Goal: Task Accomplishment & Management: Manage account settings

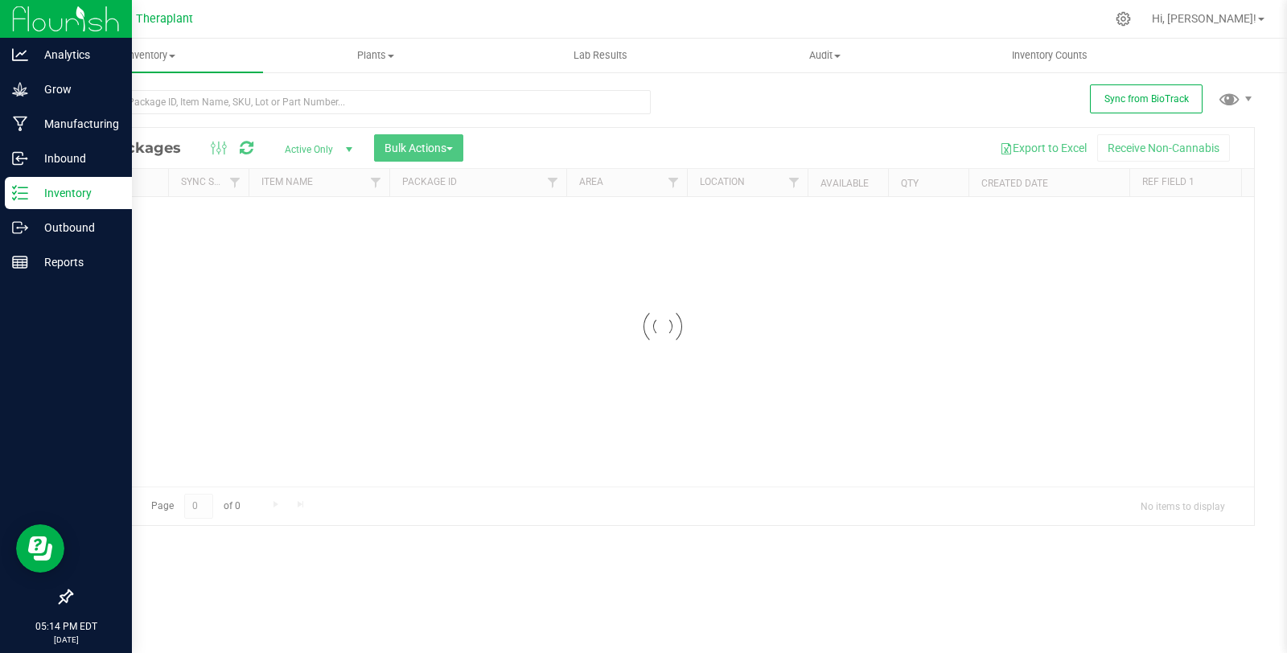
click at [14, 198] on icon at bounding box center [14, 198] width 3 height 2
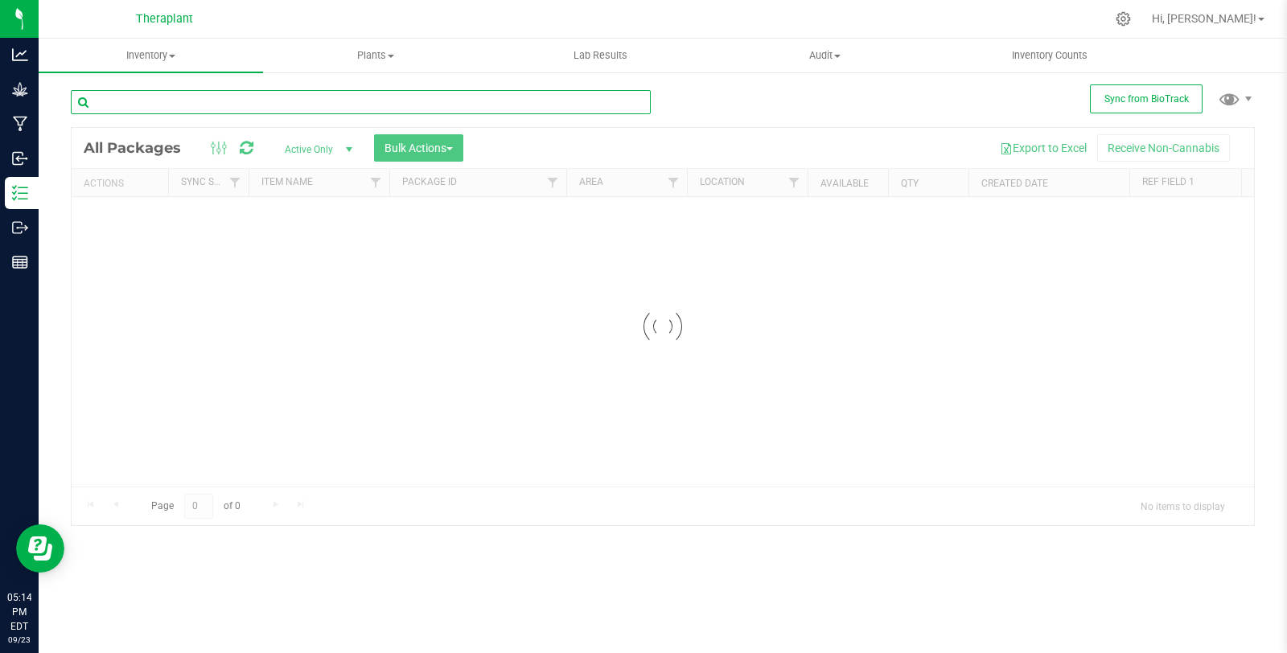
click at [201, 105] on input "text" at bounding box center [361, 102] width 580 height 24
paste input "all:hours Hash Burger Rosin Voca Pro 41315"
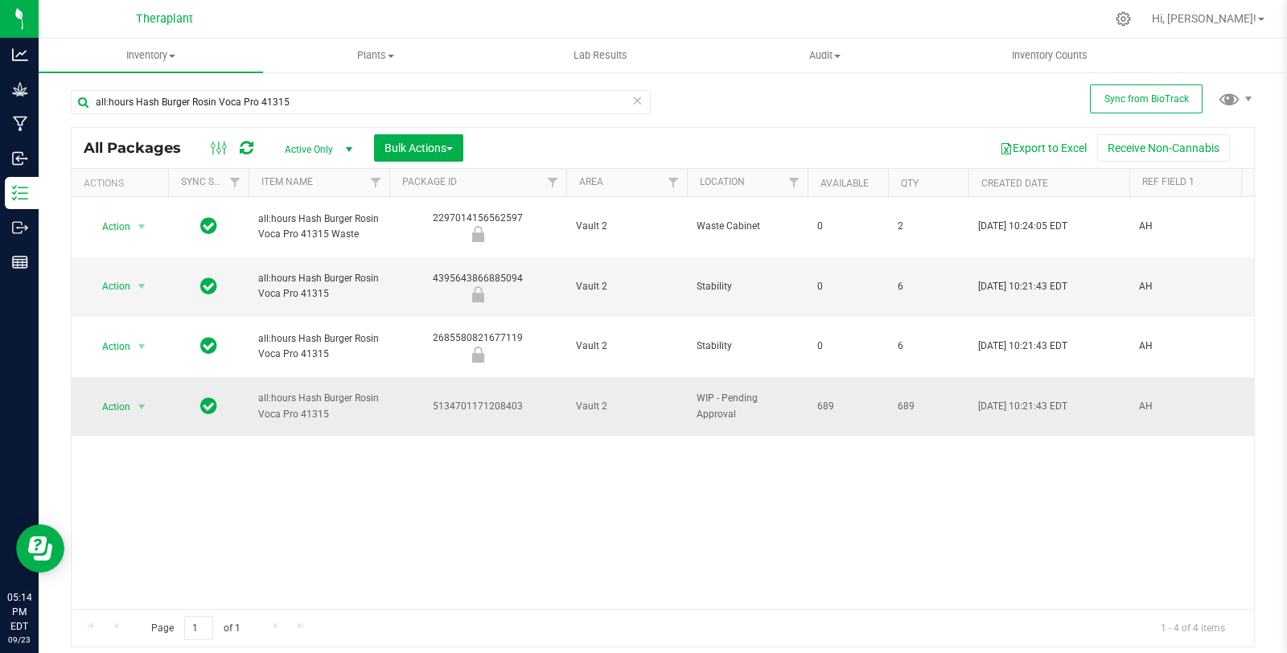
drag, startPoint x: 430, startPoint y: 351, endPoint x: 543, endPoint y: 358, distance: 112.8
click at [543, 399] on div "5134701171208403" at bounding box center [478, 406] width 182 height 15
copy div "5134701171208403"
click at [383, 402] on div "Action Action Edit attributes Global inventory Locate package Package audit log…" at bounding box center [663, 403] width 1182 height 412
drag, startPoint x: 355, startPoint y: 94, endPoint x: 59, endPoint y: 107, distance: 297.0
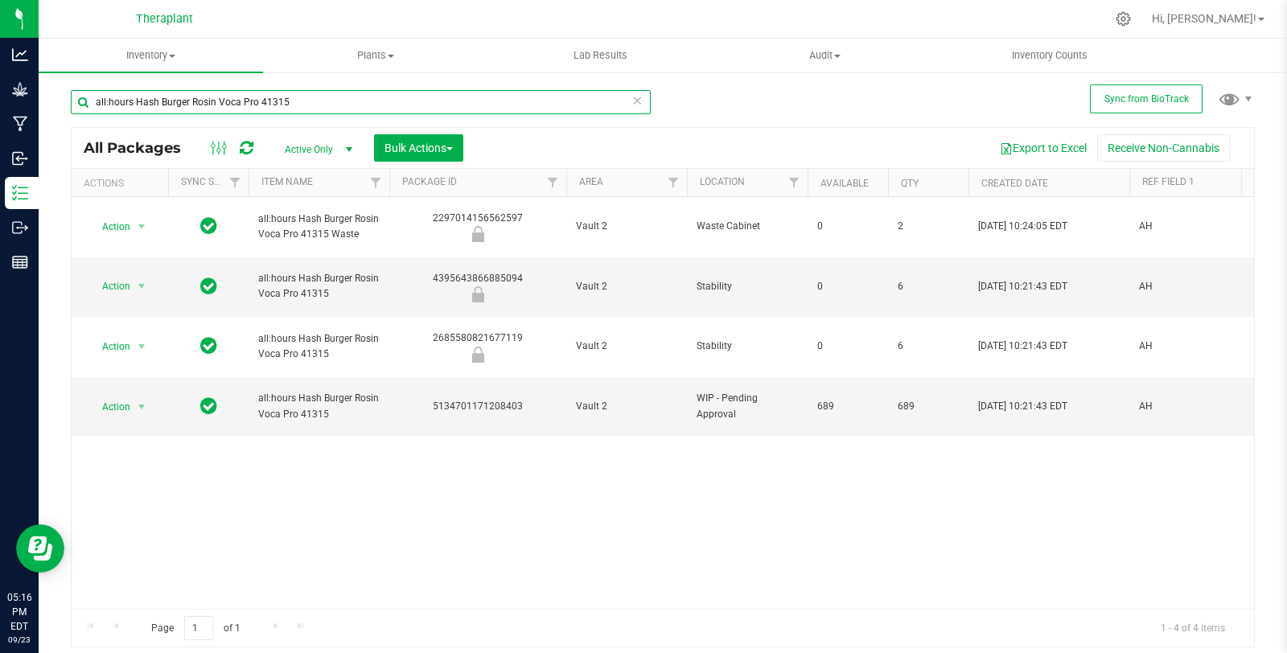
click at [59, 107] on div "Sync from BioTrack all:hours Hash Burger Rosin Voca Pro 41315 All Packages Acti…" at bounding box center [663, 316] width 1248 height 491
paste input "Strawberry Cvndy PR Party Pack 41207"
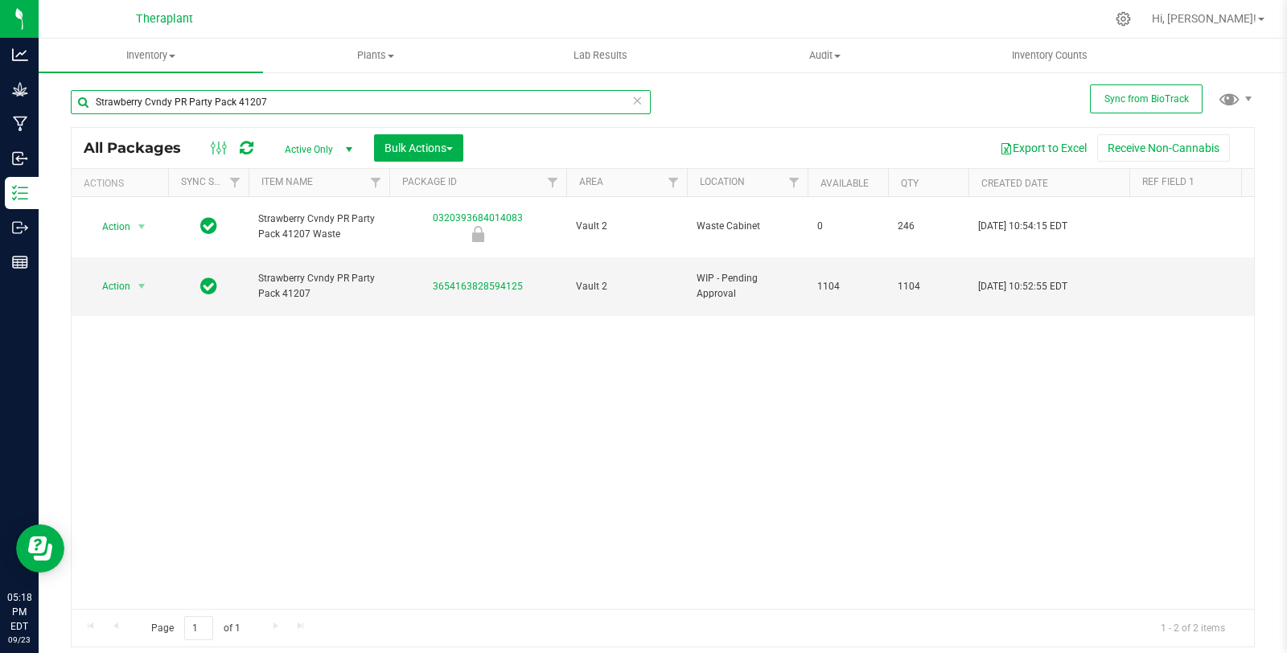
drag, startPoint x: 334, startPoint y: 91, endPoint x: 273, endPoint y: 94, distance: 60.4
click at [273, 94] on input "Strawberry Cvndy PR Party Pack 41207" at bounding box center [361, 102] width 580 height 24
drag, startPoint x: 438, startPoint y: 265, endPoint x: 560, endPoint y: 274, distance: 121.8
click at [560, 274] on td "3654163828594125" at bounding box center [477, 287] width 177 height 60
copy link "3654163828594125"
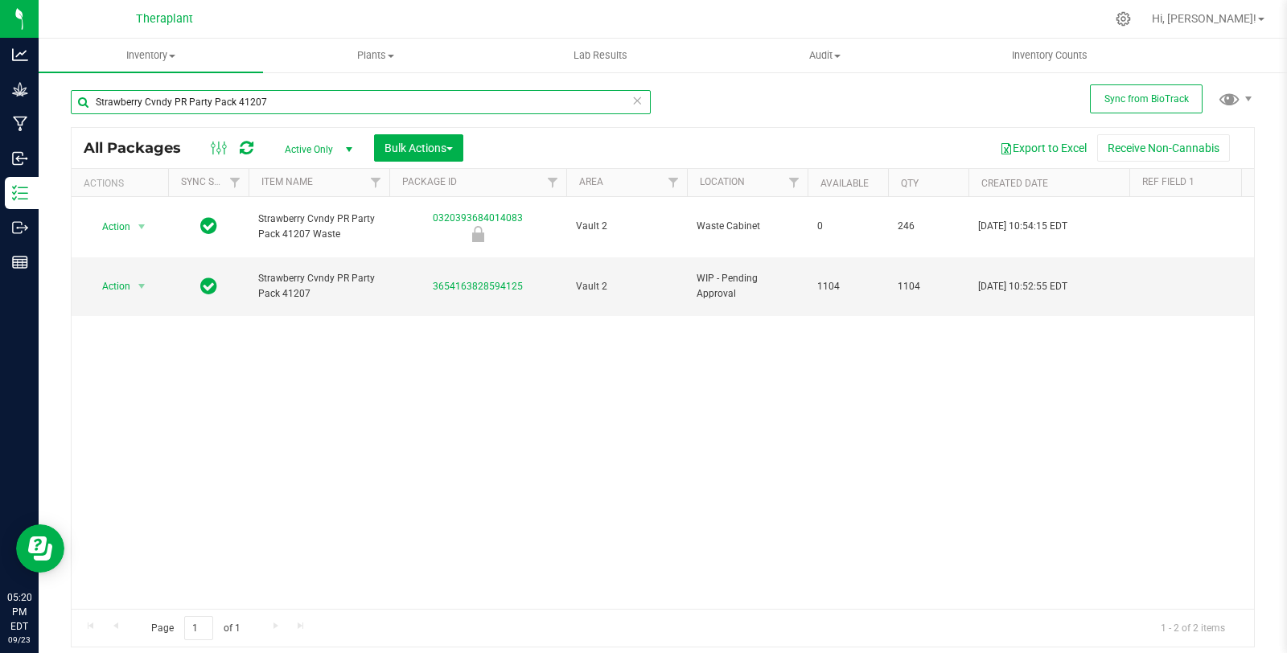
click at [335, 99] on input "Strawberry Cvndy PR Party Pack 41207" at bounding box center [361, 102] width 580 height 24
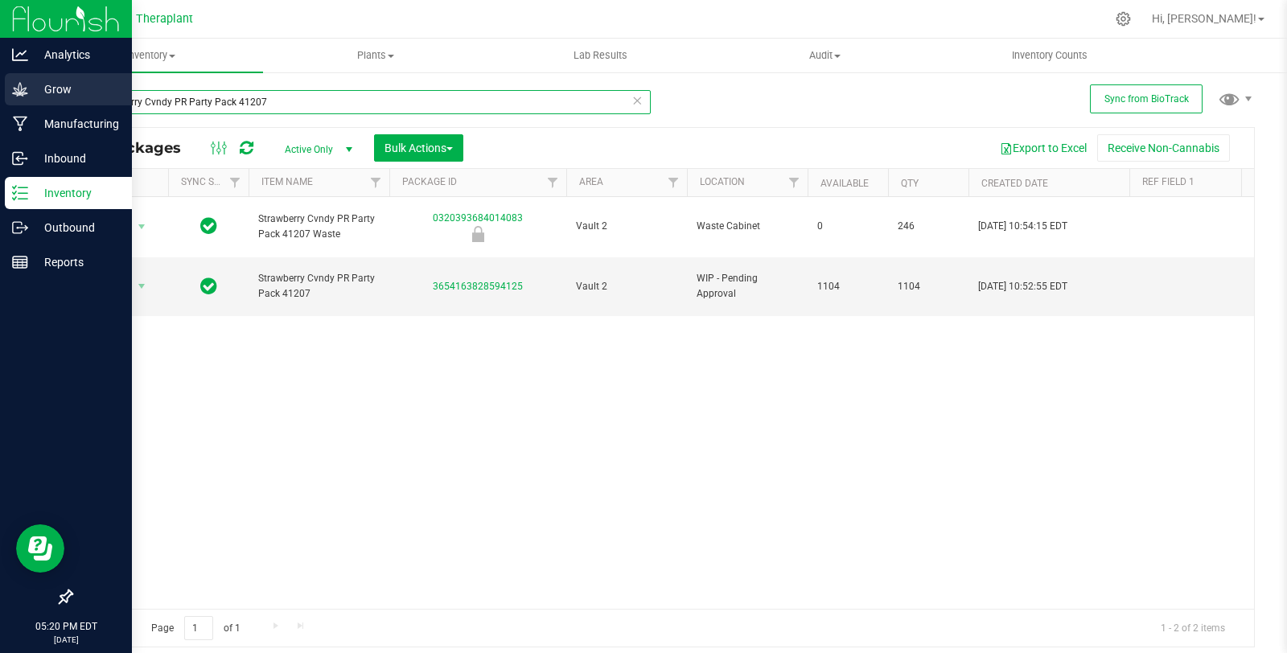
drag, startPoint x: 327, startPoint y: 98, endPoint x: 33, endPoint y: 99, distance: 294.3
click at [34, 98] on div "Analytics Grow Manufacturing Inbound Inventory Outbound Reports 05:20 PM EDT [D…" at bounding box center [643, 326] width 1287 height 653
paste input "[PERSON_NAME] 2g Fatboy 41314"
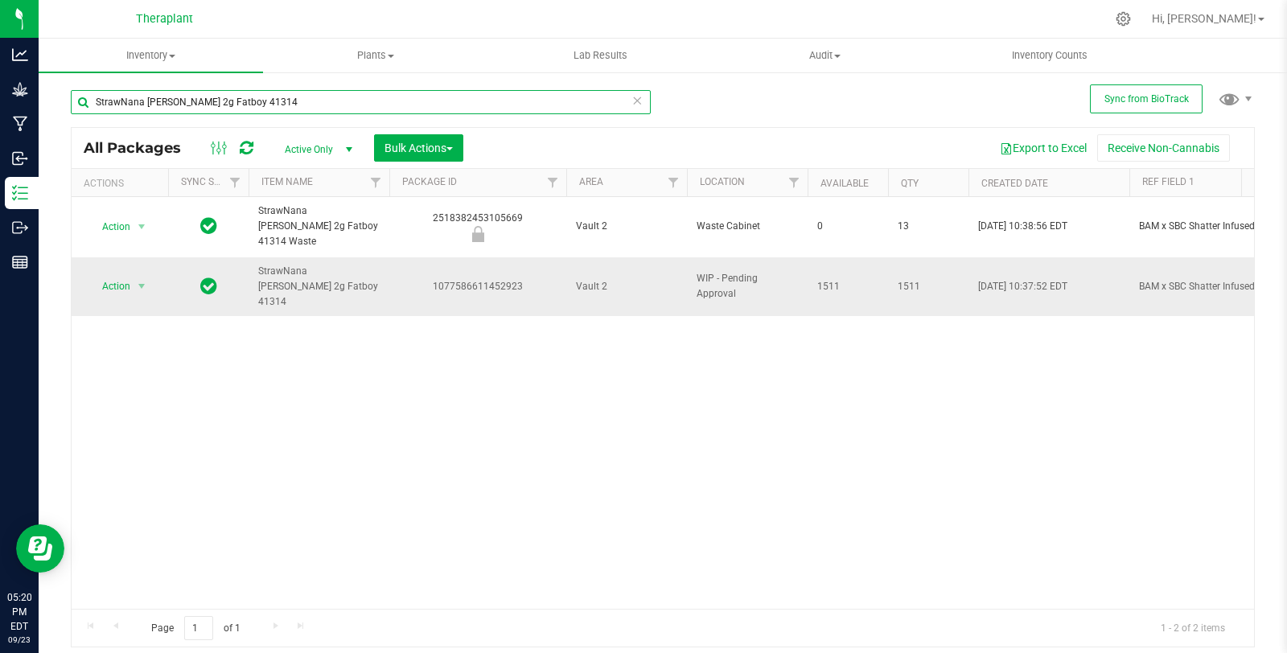
type input "StrawNana [PERSON_NAME] 2g Fatboy 41314"
drag, startPoint x: 431, startPoint y: 265, endPoint x: 565, endPoint y: 284, distance: 134.9
click at [565, 284] on td "1077586611452923" at bounding box center [477, 287] width 177 height 60
copy div "1077586611452923"
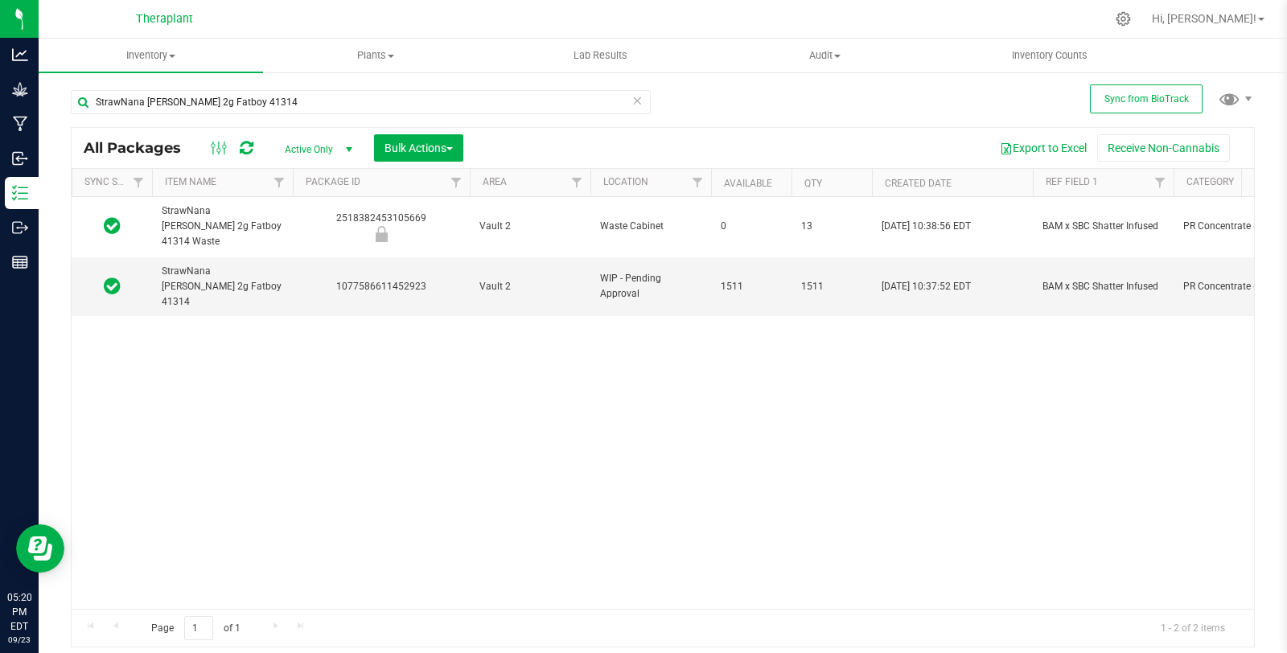
scroll to position [0, 98]
click at [133, 351] on div "Action Action Edit attributes Global inventory Locate package Package audit log…" at bounding box center [663, 403] width 1182 height 412
click at [1132, 23] on icon at bounding box center [1123, 18] width 17 height 17
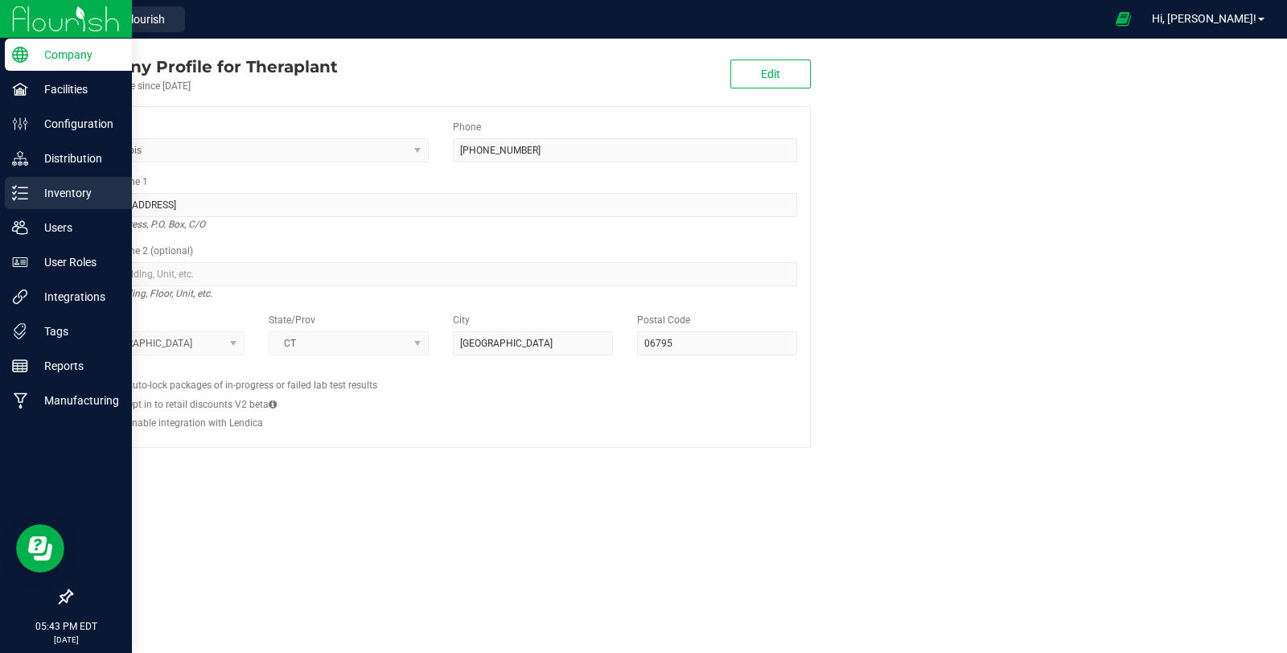
click at [18, 193] on line at bounding box center [22, 193] width 9 height 0
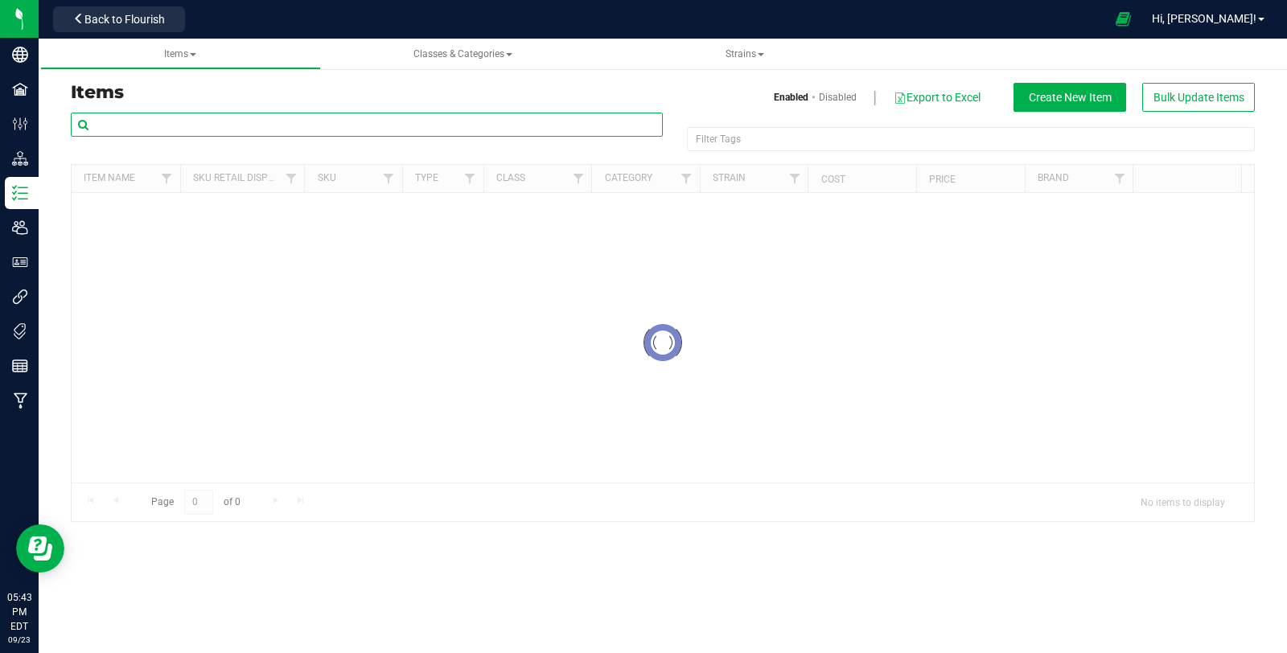
click at [318, 120] on input "text" at bounding box center [367, 125] width 592 height 24
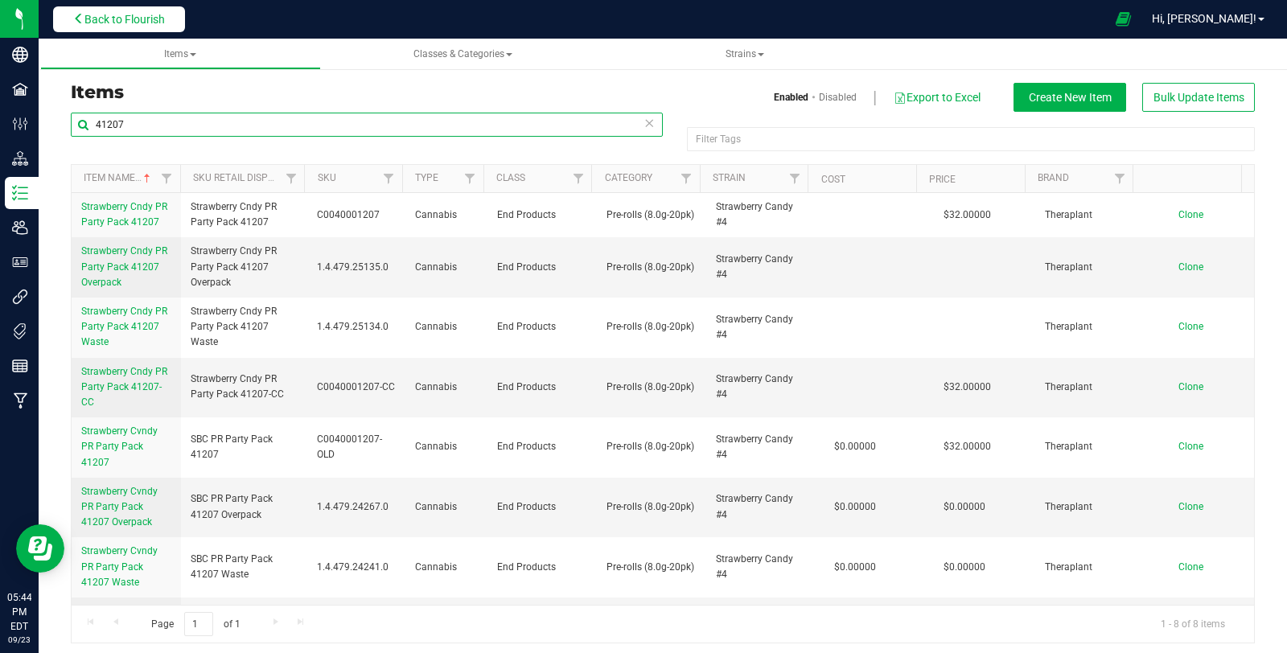
type input "41207"
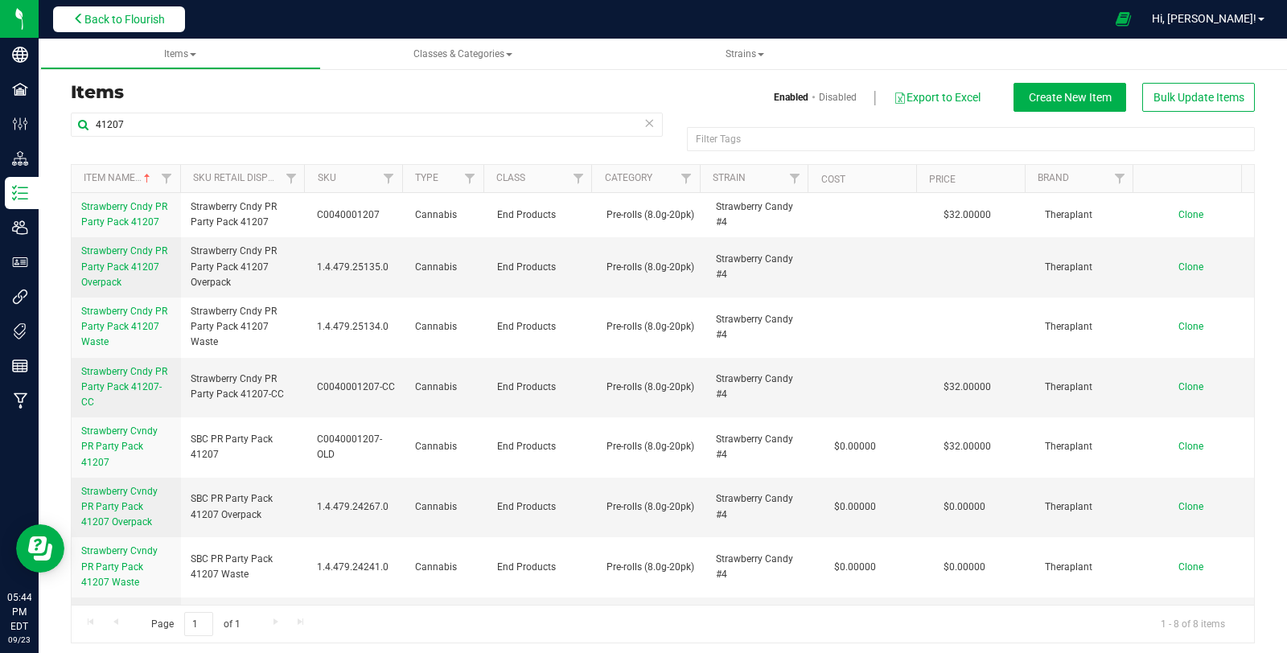
click at [131, 11] on button "Back to Flourish" at bounding box center [119, 19] width 132 height 26
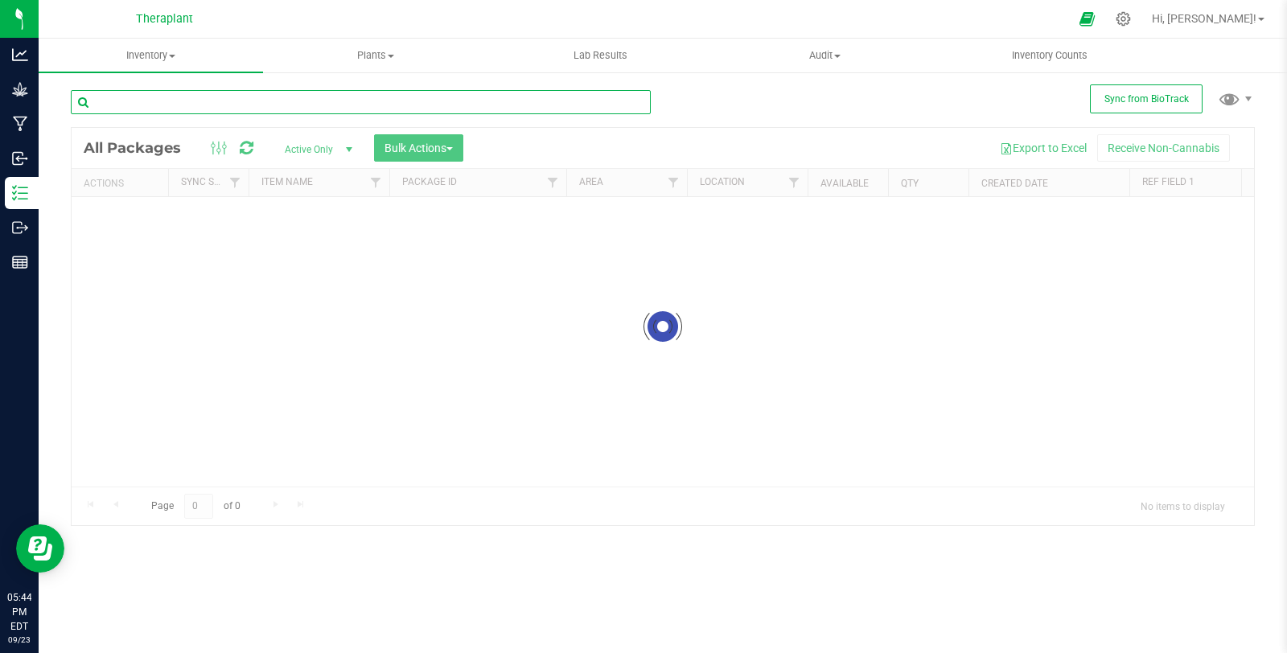
click at [279, 99] on input "text" at bounding box center [361, 102] width 580 height 24
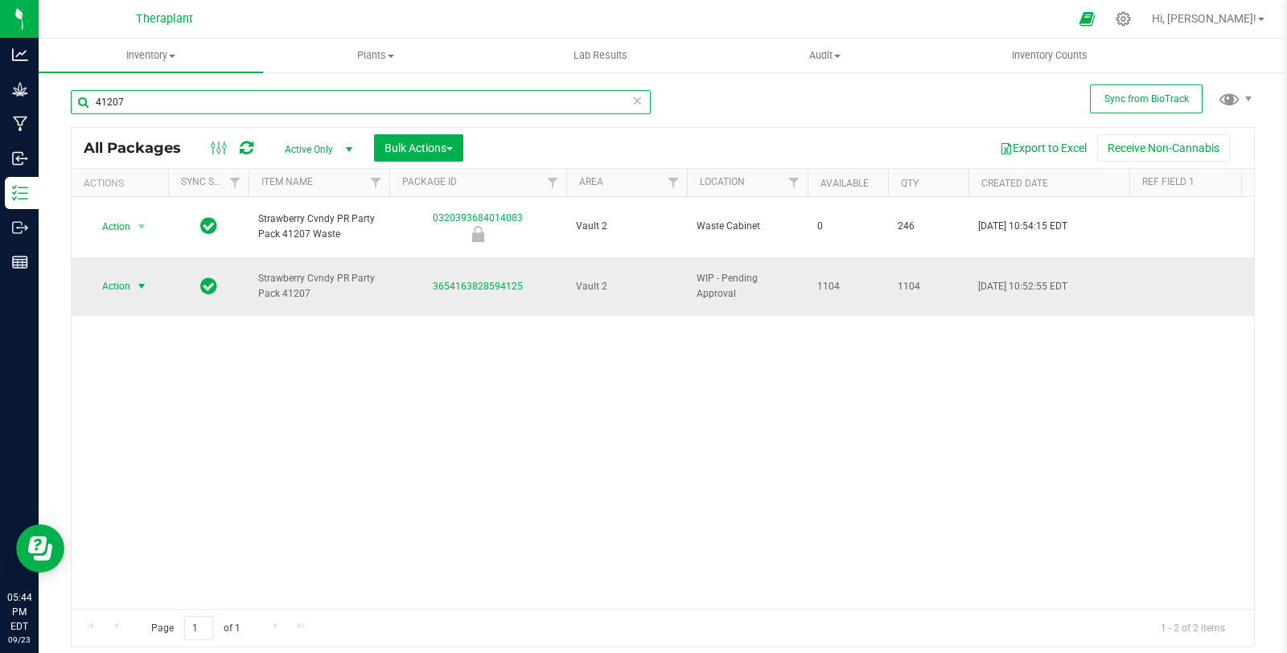
type input "41207"
click at [123, 275] on span "Action" at bounding box center [109, 286] width 43 height 23
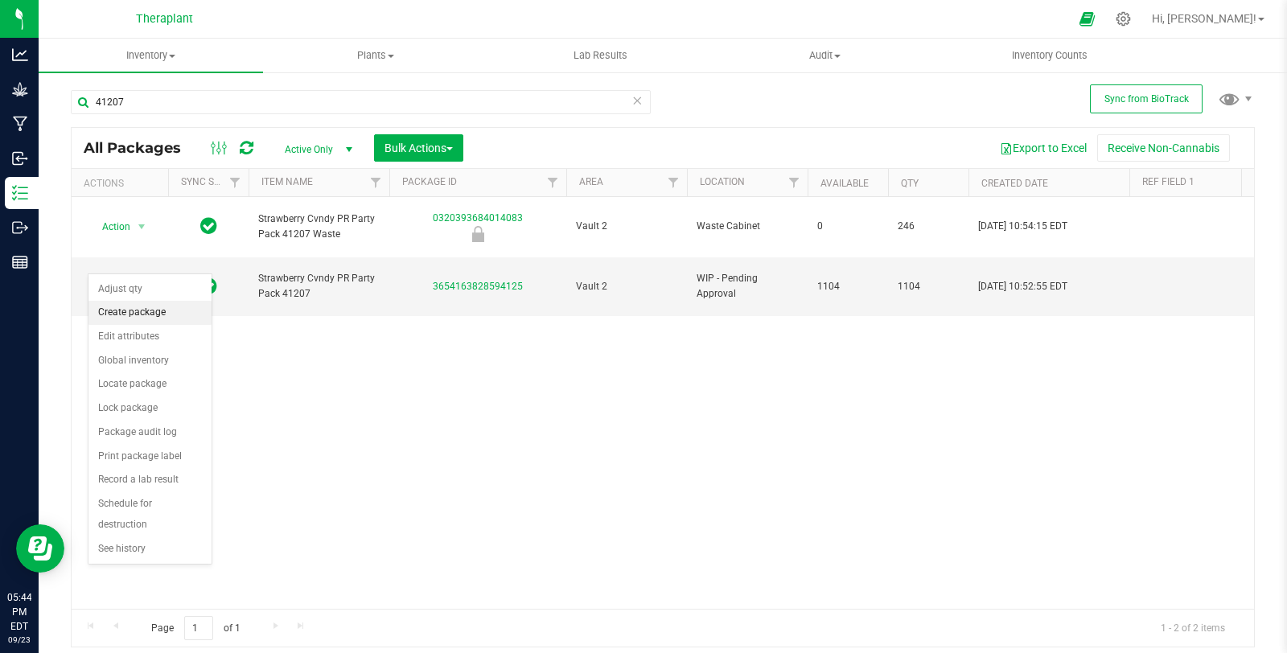
click at [171, 302] on li "Create package" at bounding box center [149, 313] width 123 height 24
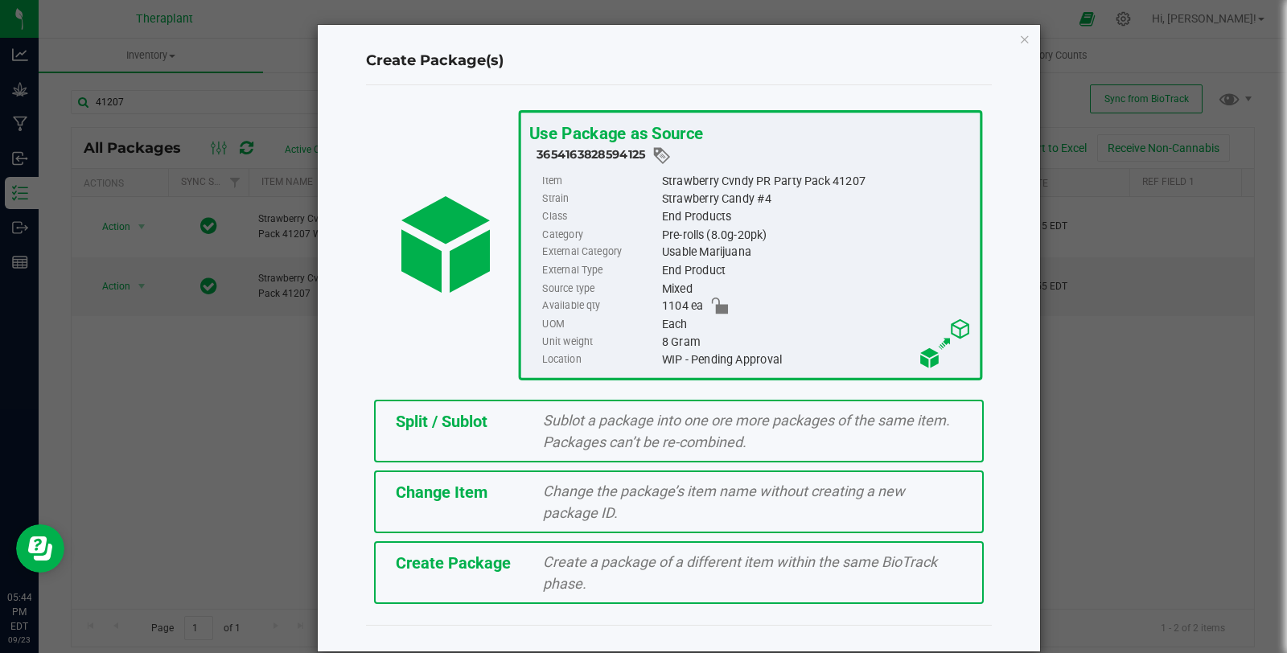
click at [649, 475] on div "Change Item Change the package’s item name without creating a new package ID." at bounding box center [679, 501] width 610 height 63
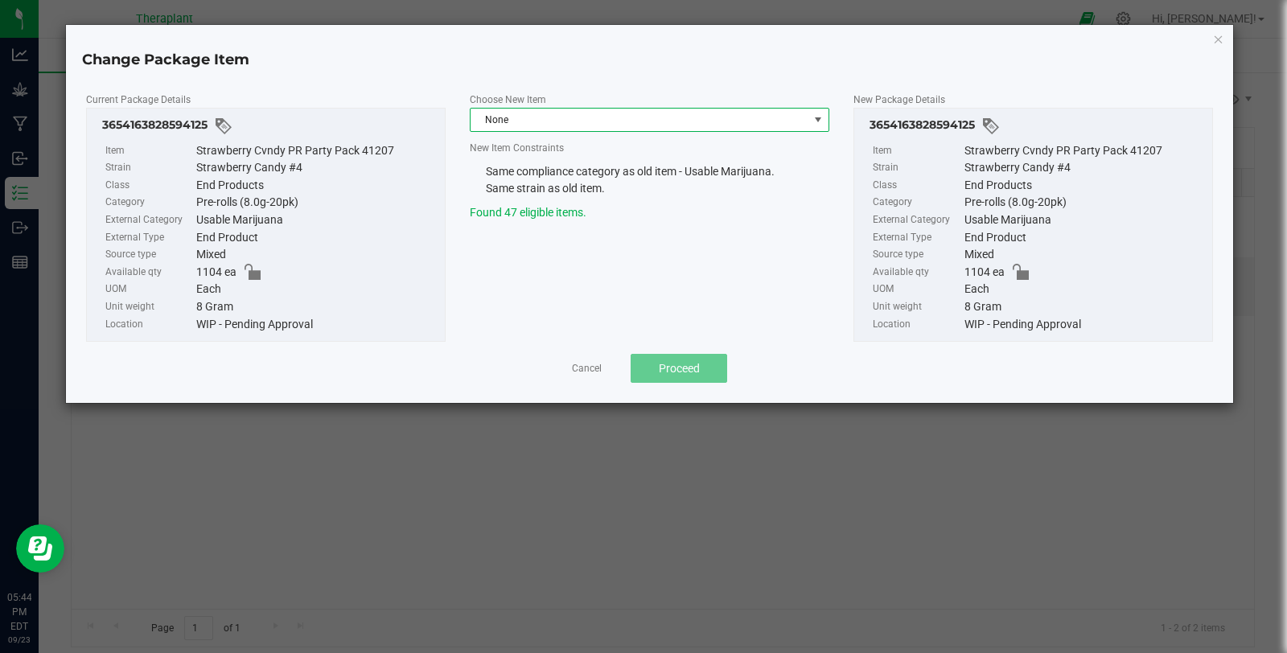
click at [504, 110] on span "None" at bounding box center [639, 120] width 338 height 23
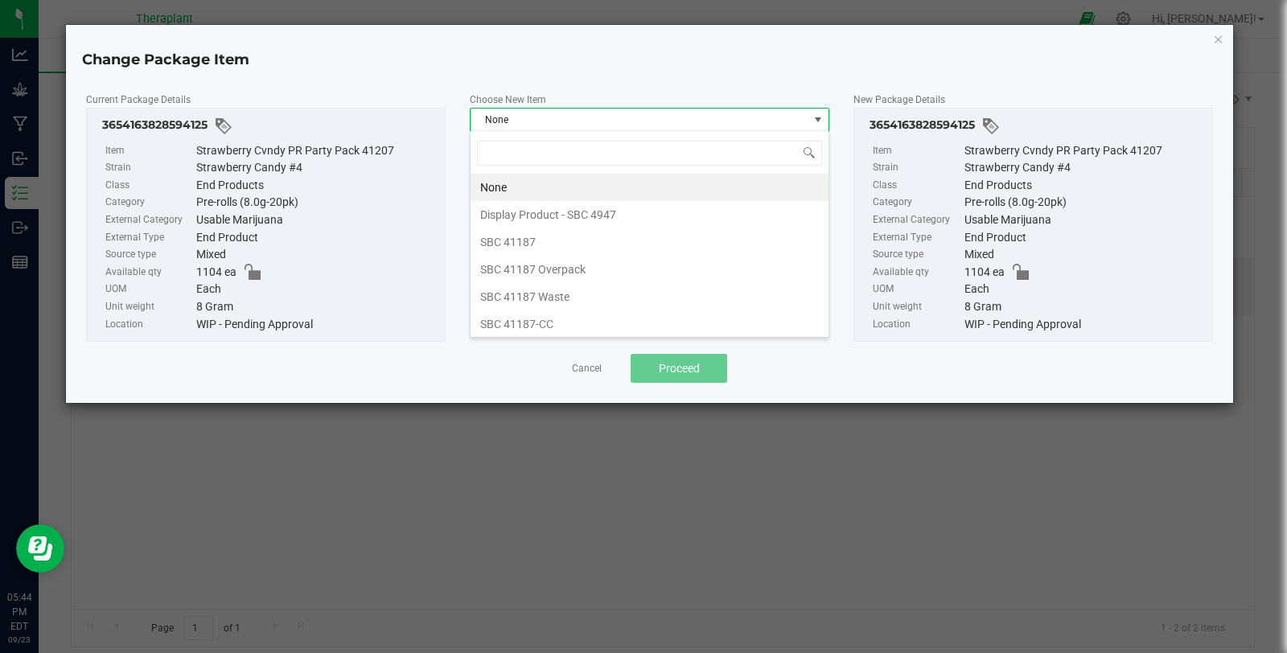
scroll to position [23, 359]
type input "41207"
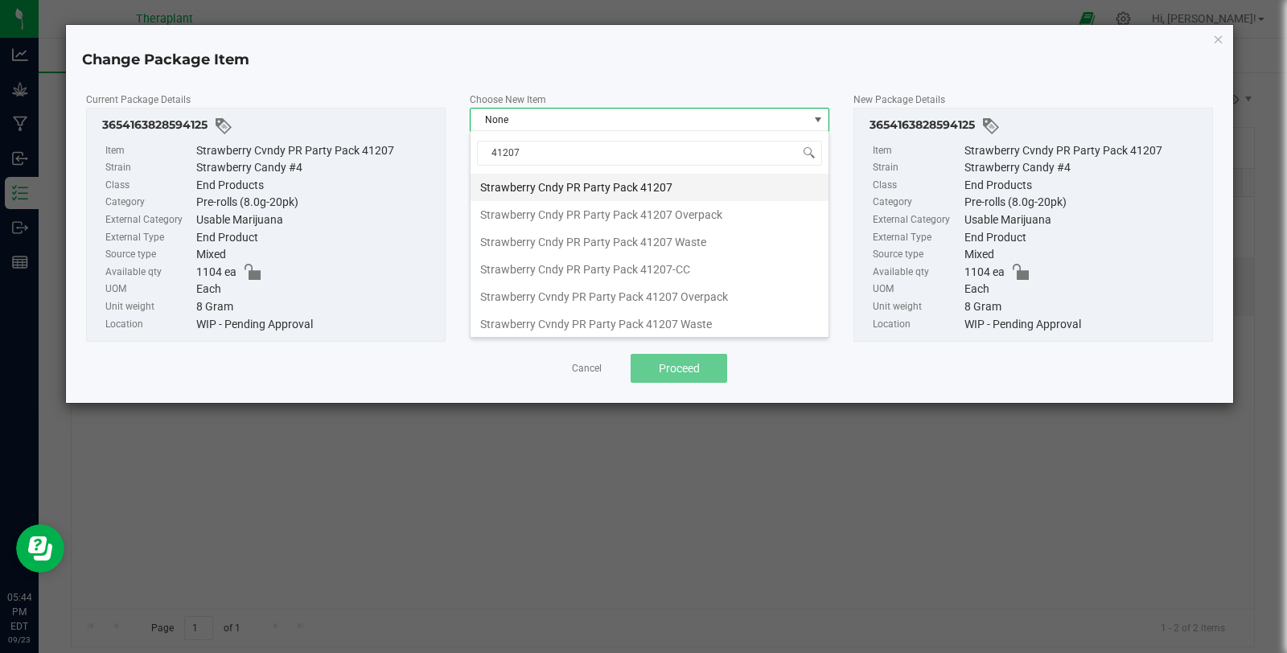
click at [708, 187] on li "Strawberry Cndy PR Party Pack 41207" at bounding box center [649, 187] width 358 height 27
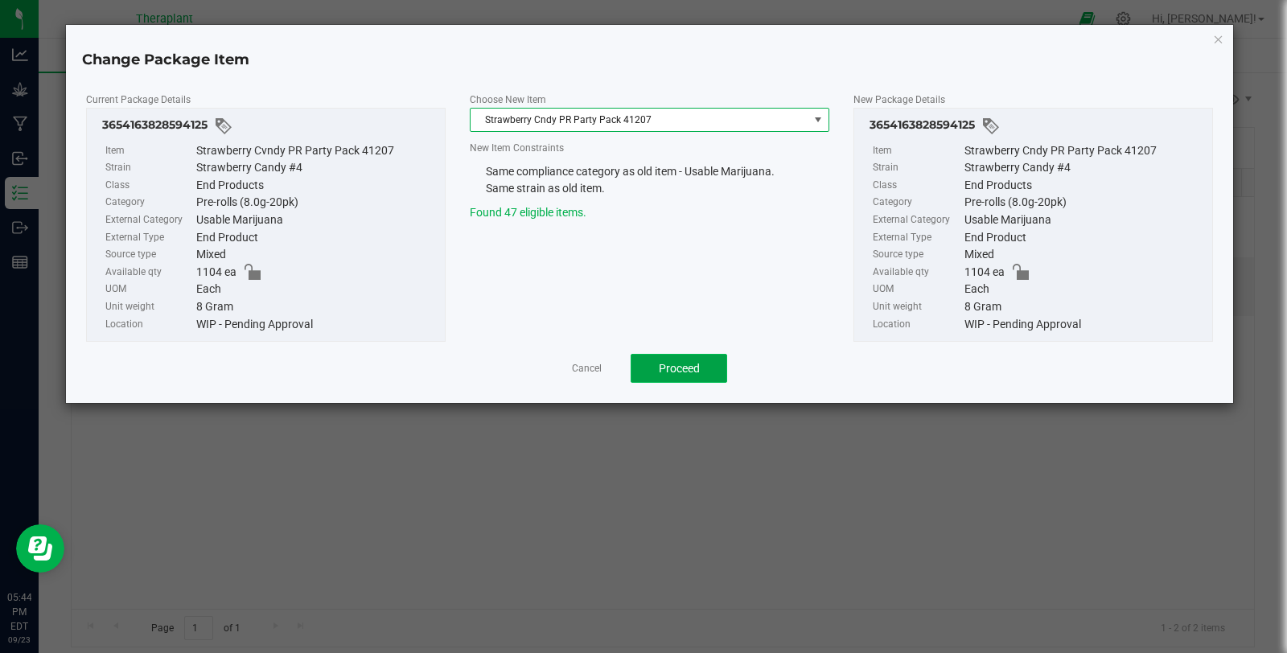
click at [684, 369] on span "Proceed" at bounding box center [679, 368] width 41 height 13
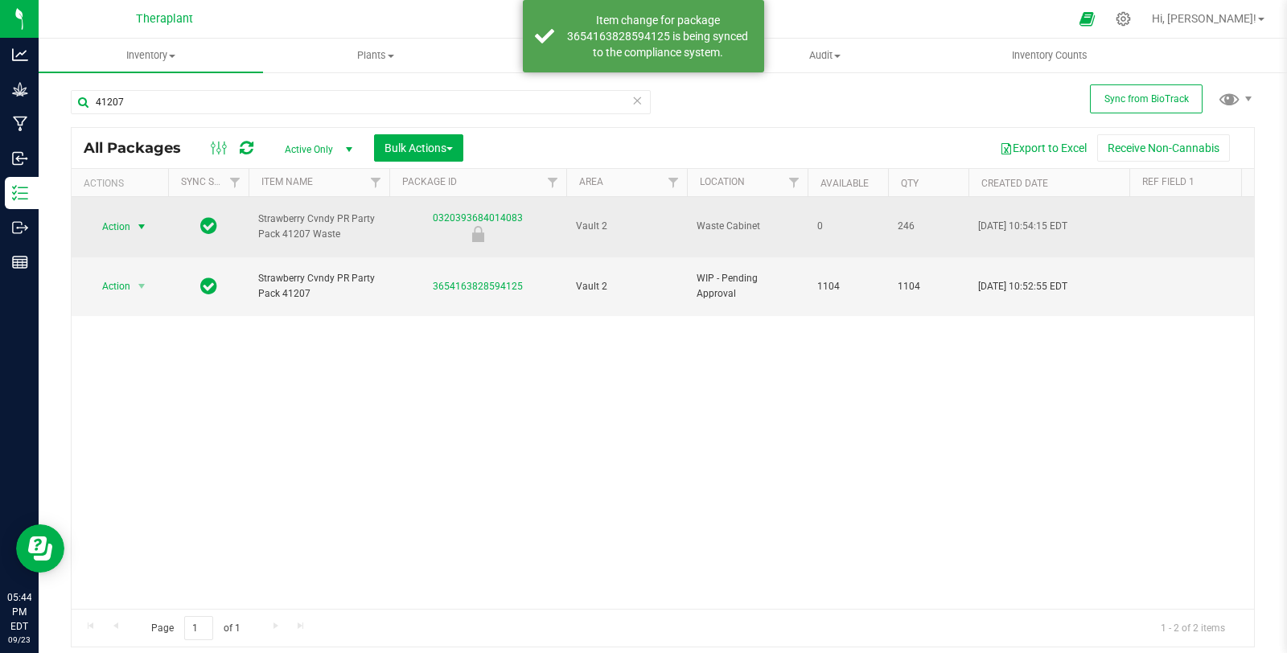
click at [150, 216] on span "select" at bounding box center [142, 227] width 20 height 23
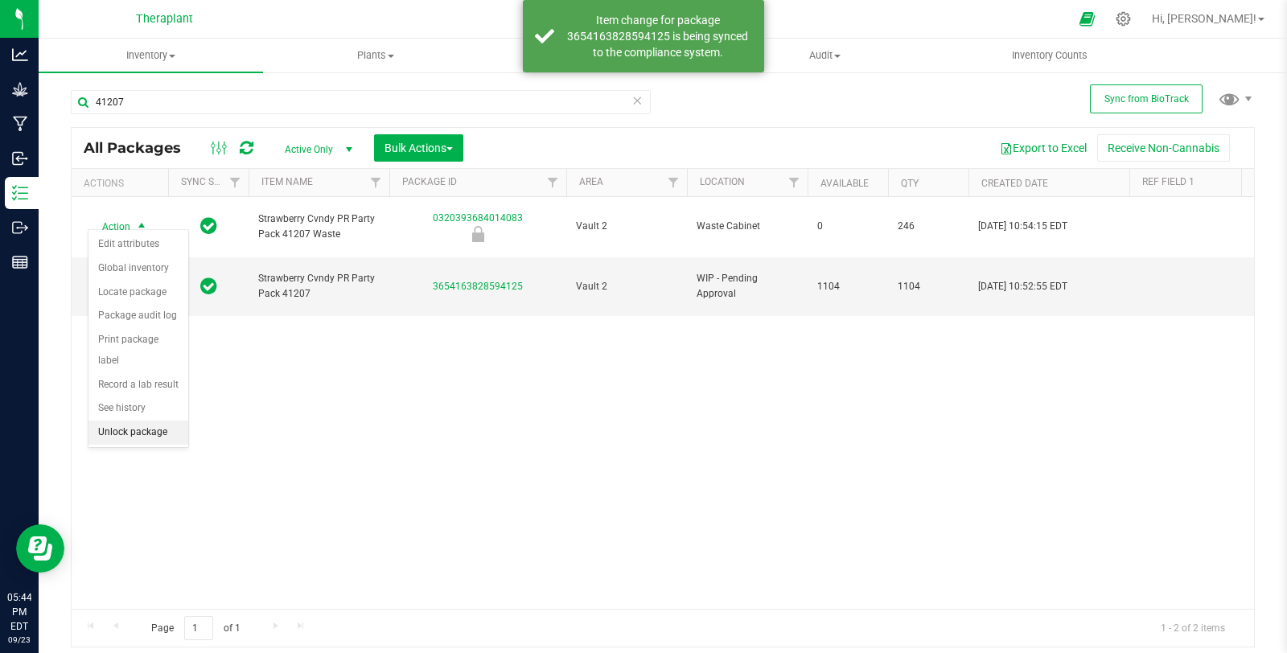
click at [146, 421] on li "Unlock package" at bounding box center [138, 433] width 100 height 24
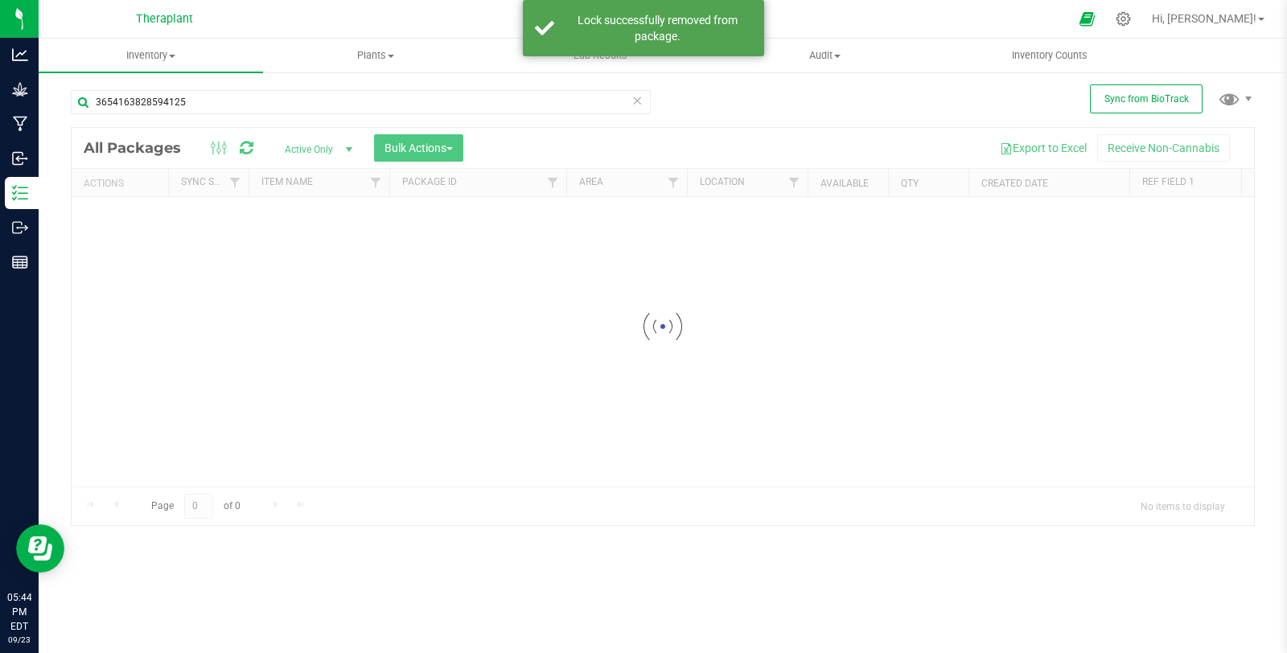
click at [209, 88] on div "3654163828594125" at bounding box center [367, 101] width 592 height 51
click at [207, 102] on div "Inventory All packages All inventory Waste log Create inventory Plants All plan…" at bounding box center [663, 346] width 1248 height 614
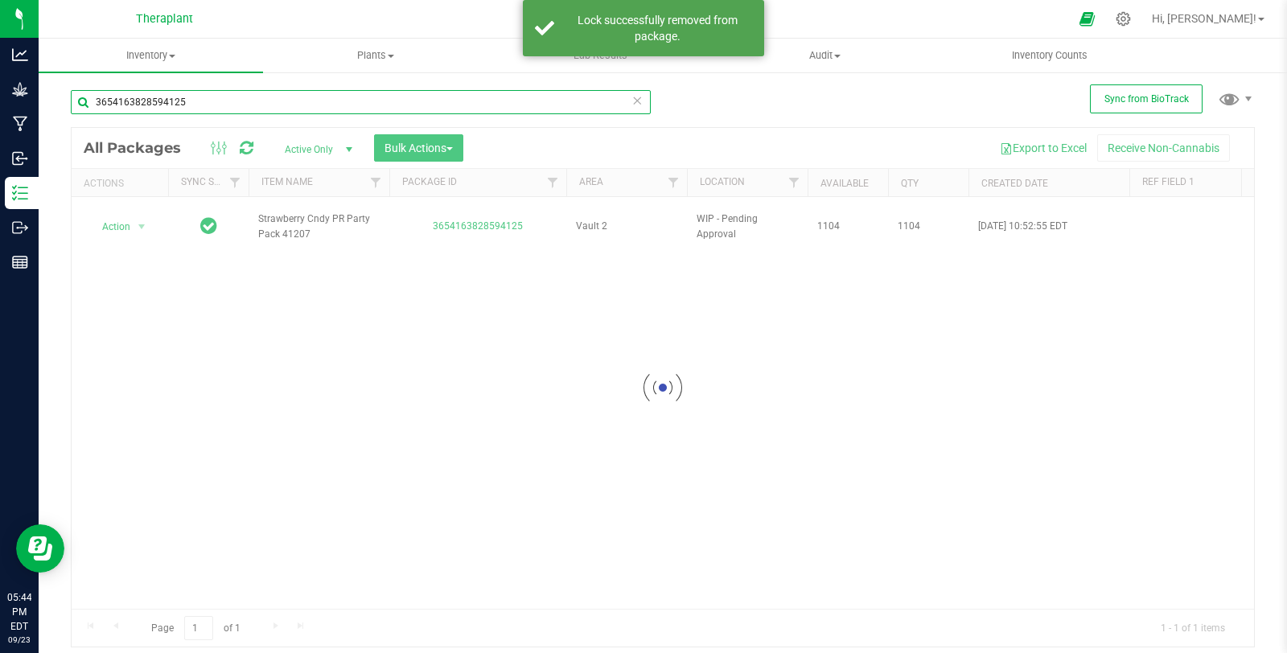
click at [207, 102] on input "3654163828594125" at bounding box center [361, 102] width 580 height 24
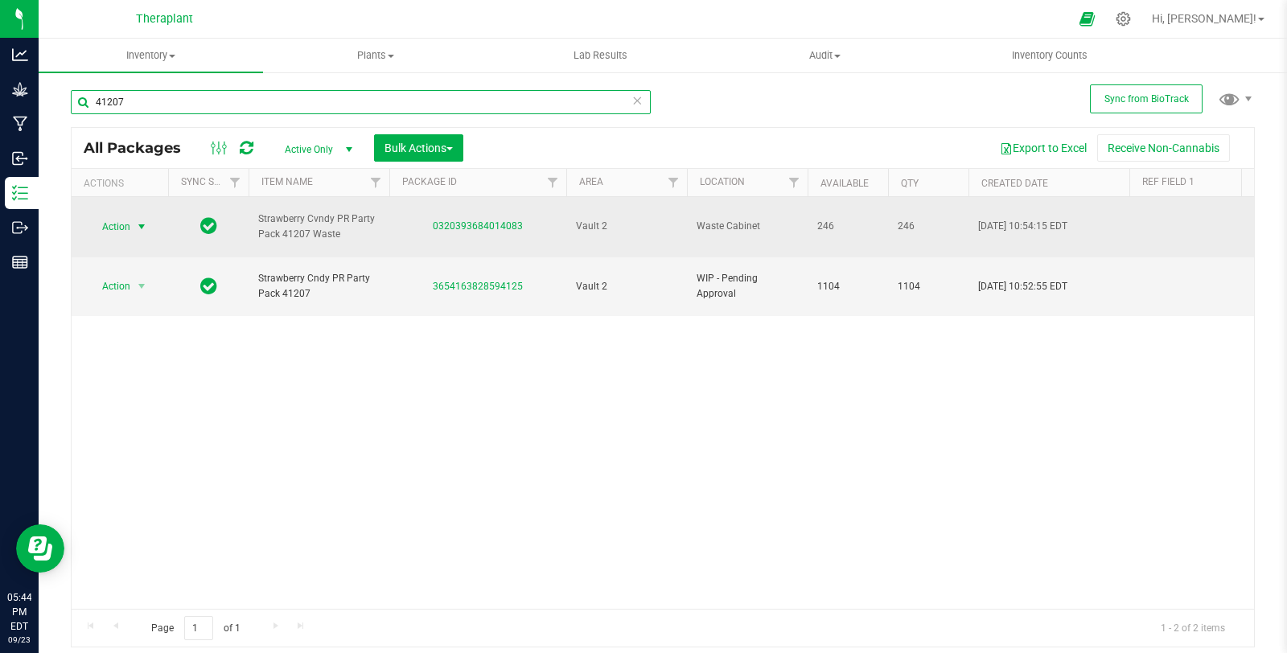
type input "41207"
click at [127, 216] on span "Action" at bounding box center [109, 227] width 43 height 23
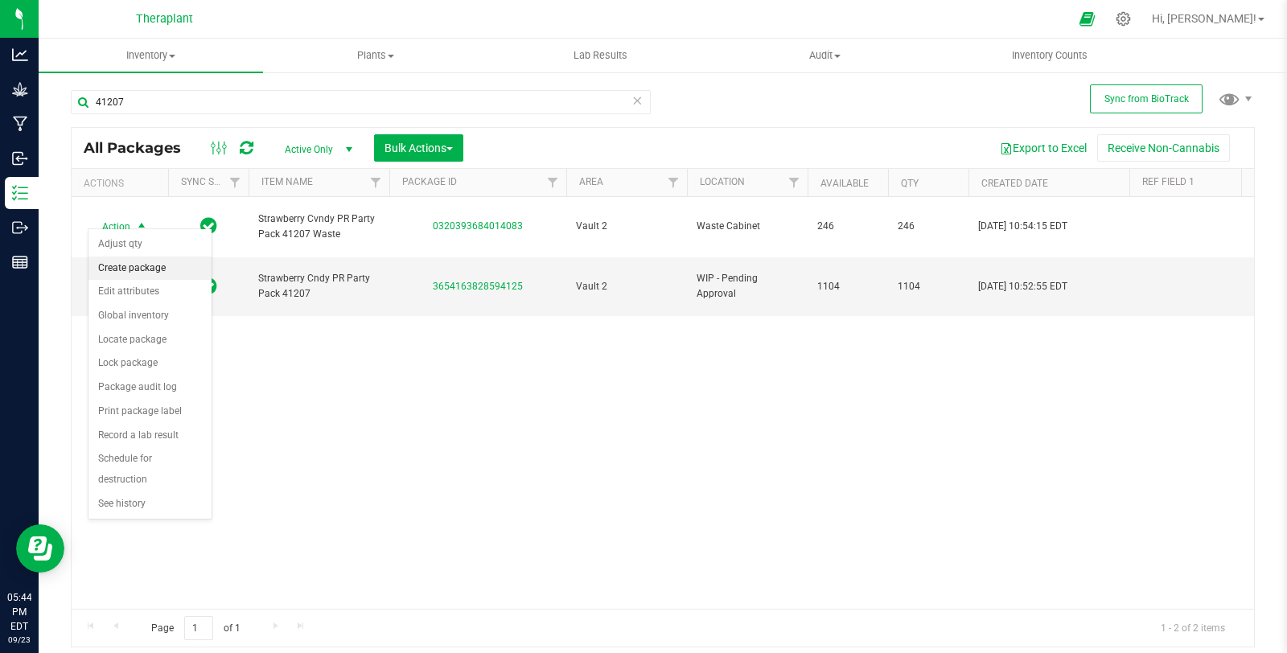
click at [162, 262] on li "Create package" at bounding box center [149, 269] width 123 height 24
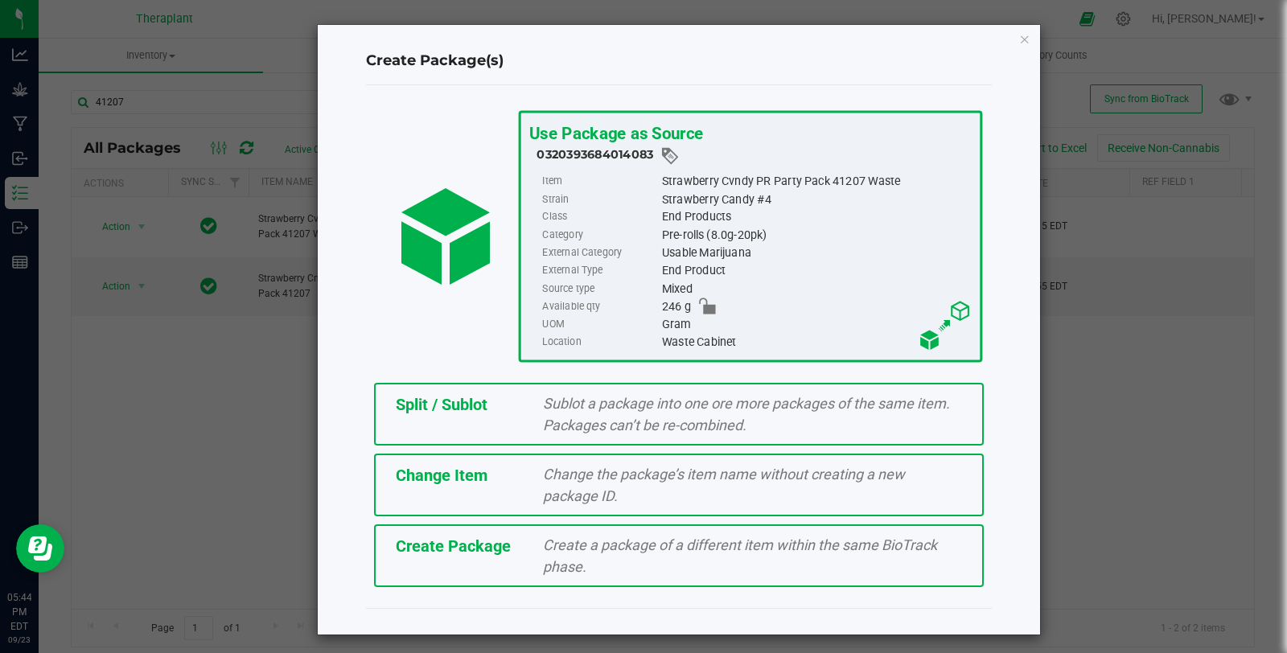
click at [547, 493] on span "Change the package’s item name without creating a new package ID." at bounding box center [724, 485] width 362 height 39
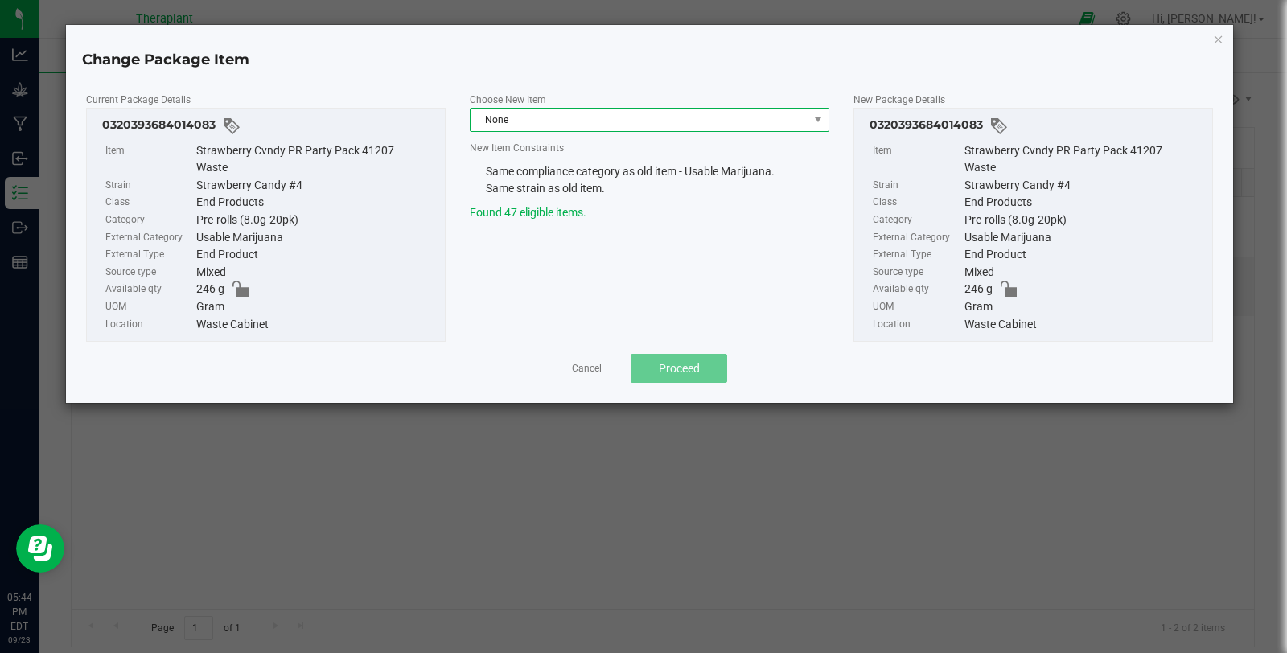
click at [527, 122] on span "None" at bounding box center [639, 120] width 338 height 23
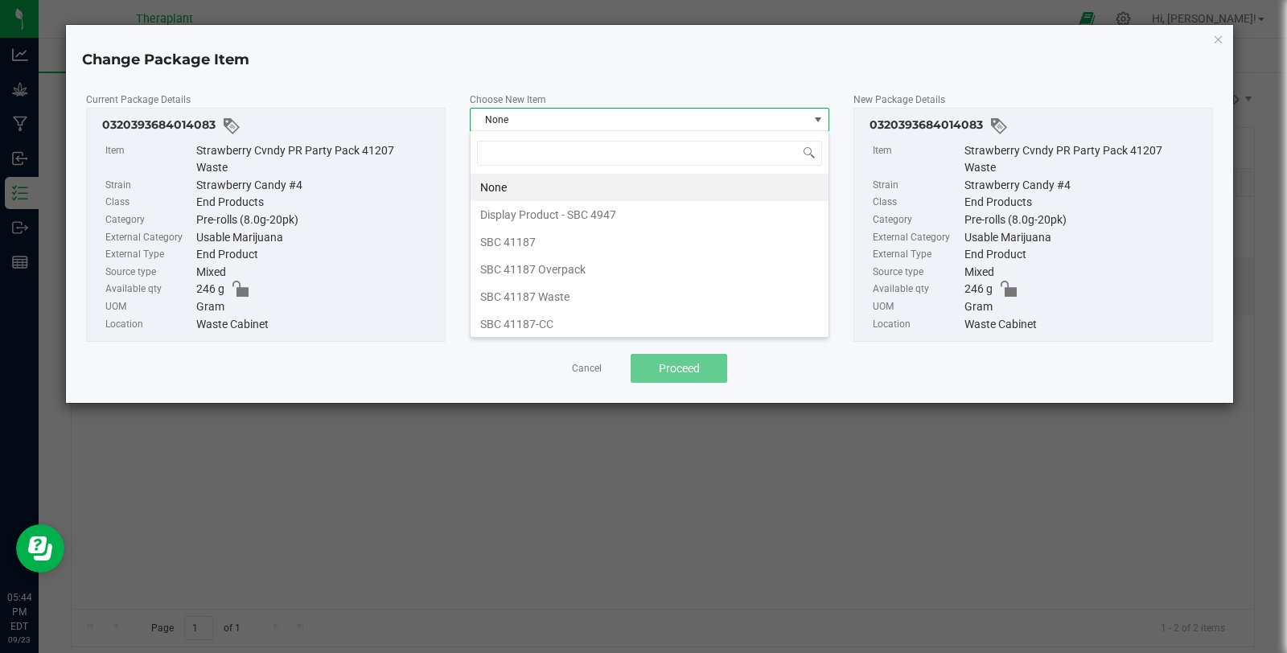
scroll to position [23, 359]
type input "41207"
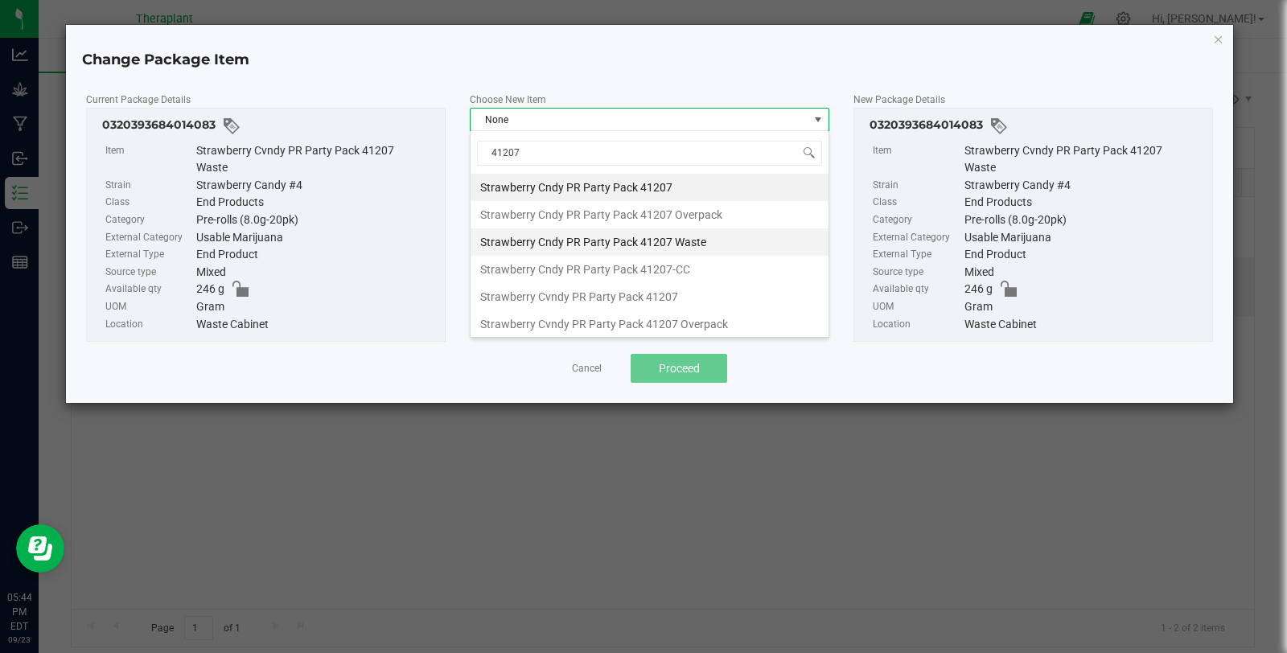
click at [716, 238] on li "Strawberry Cndy PR Party Pack 41207 Waste" at bounding box center [649, 241] width 358 height 27
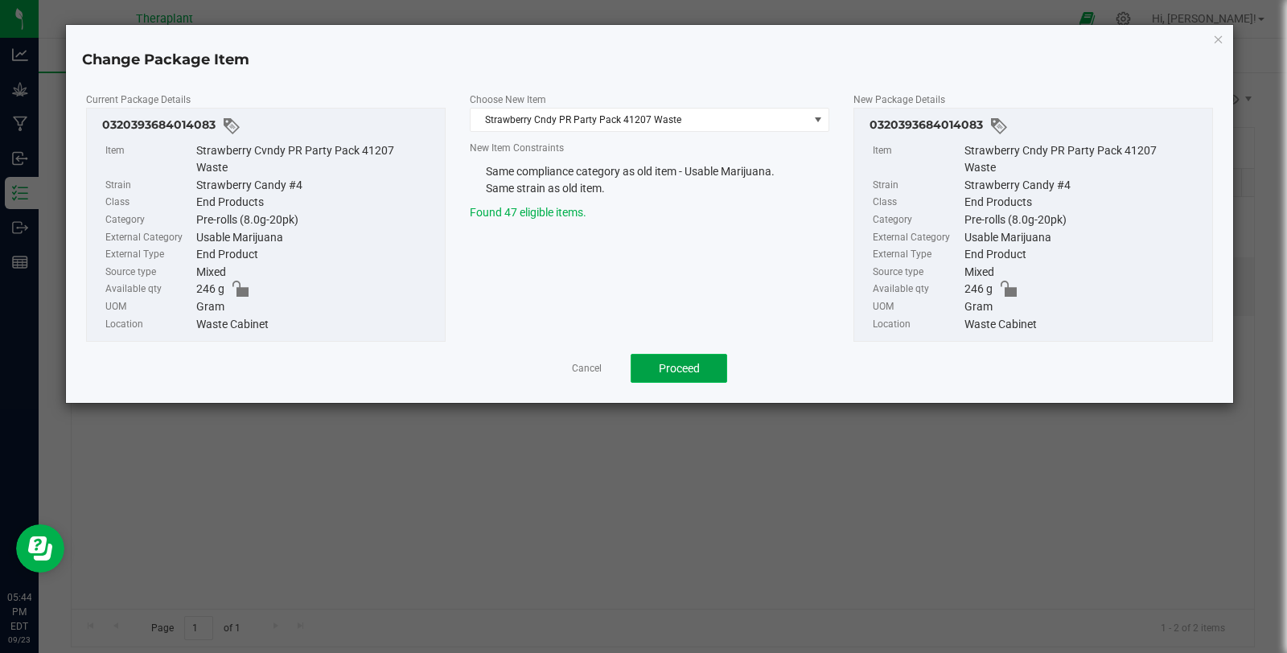
click at [700, 362] on button "Proceed" at bounding box center [678, 368] width 97 height 29
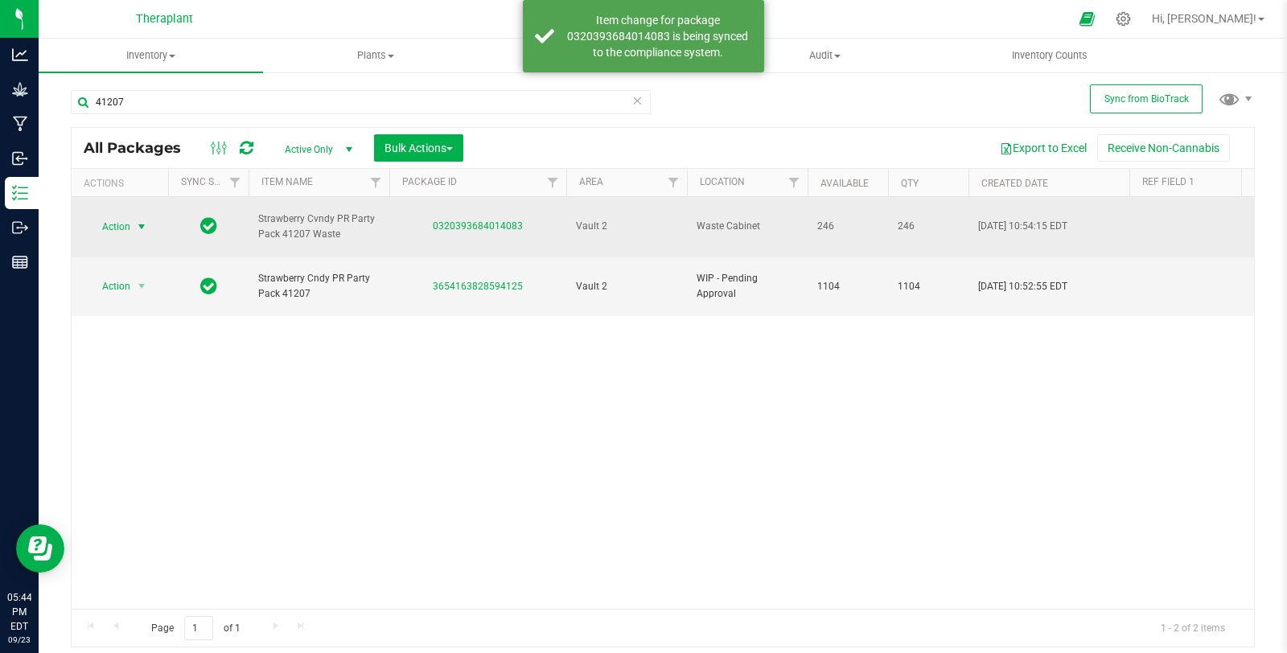
click at [117, 217] on span "Action" at bounding box center [109, 227] width 43 height 23
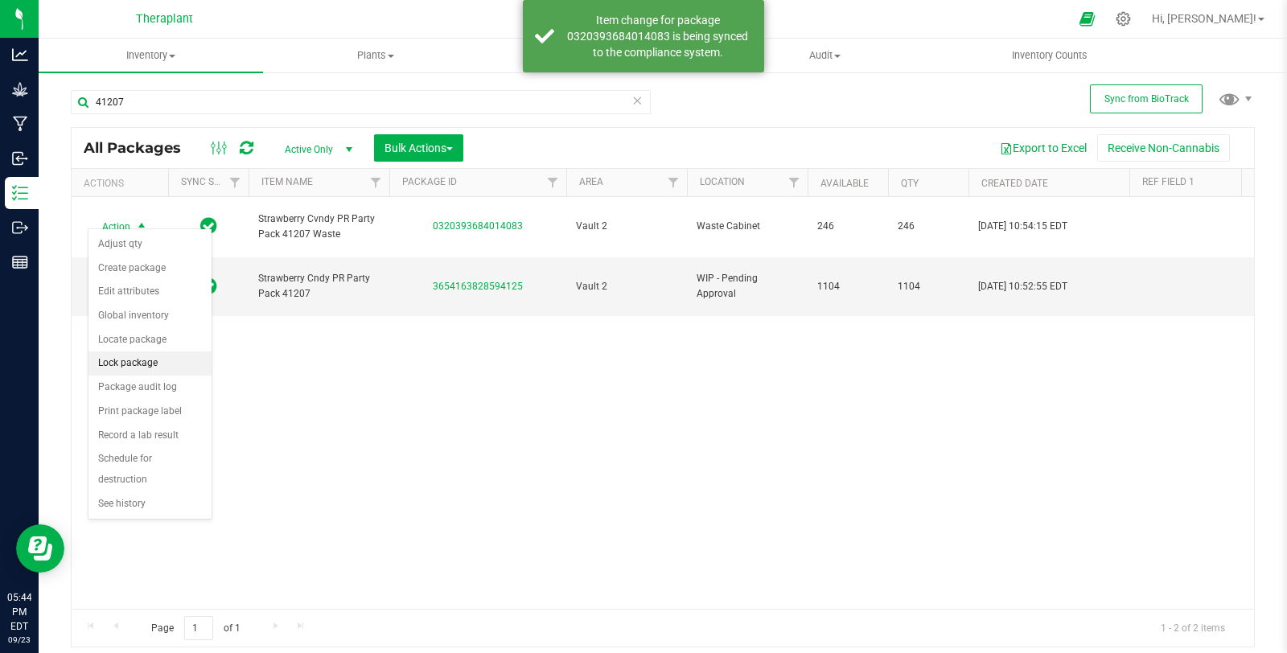
click at [166, 354] on li "Lock package" at bounding box center [149, 363] width 123 height 24
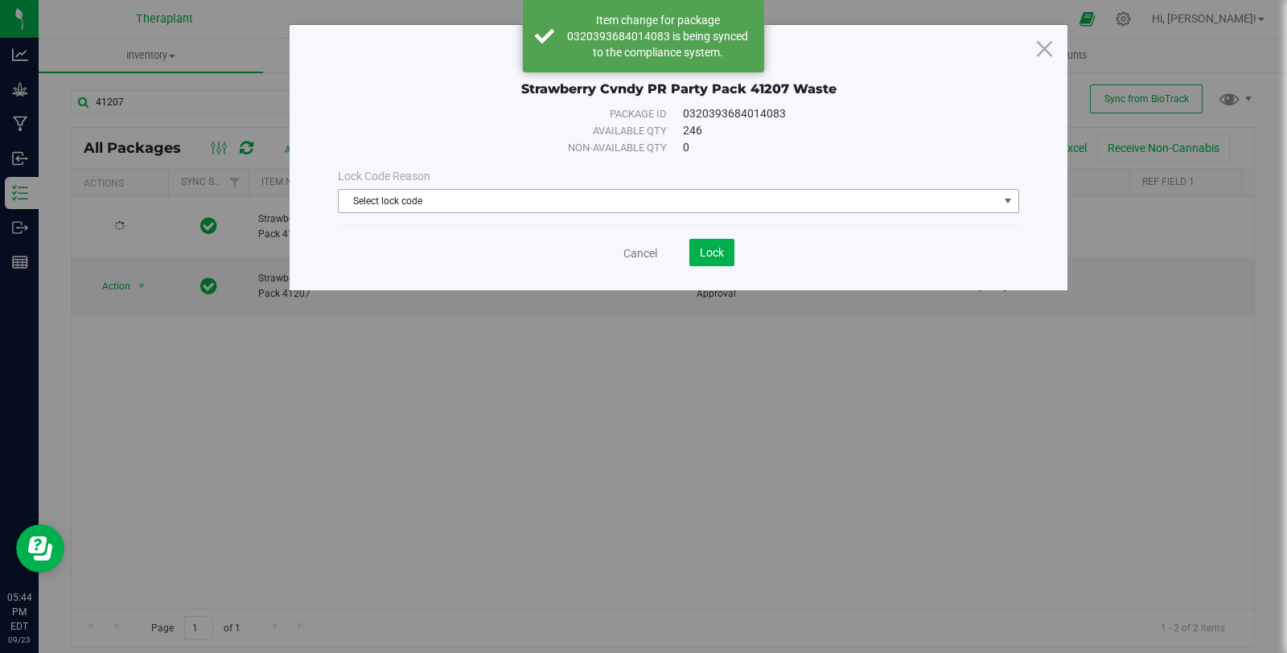
click at [459, 199] on span "Select lock code" at bounding box center [668, 201] width 659 height 23
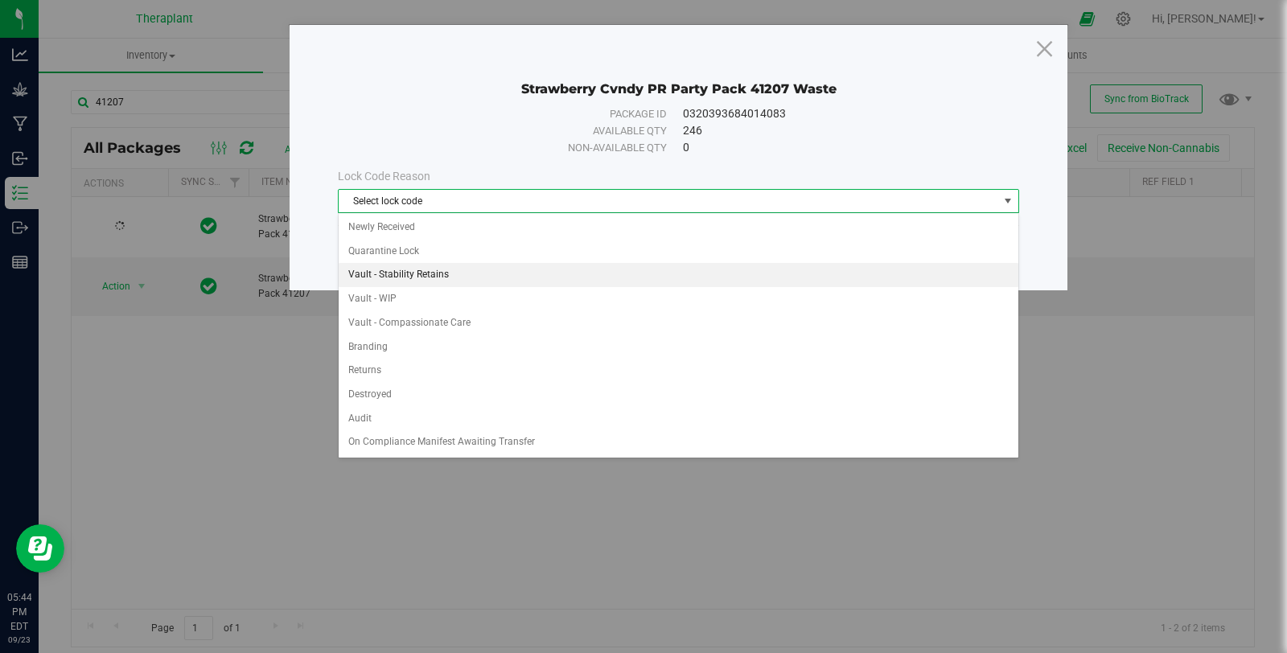
click at [466, 273] on li "Vault - Stability Retains" at bounding box center [679, 275] width 680 height 24
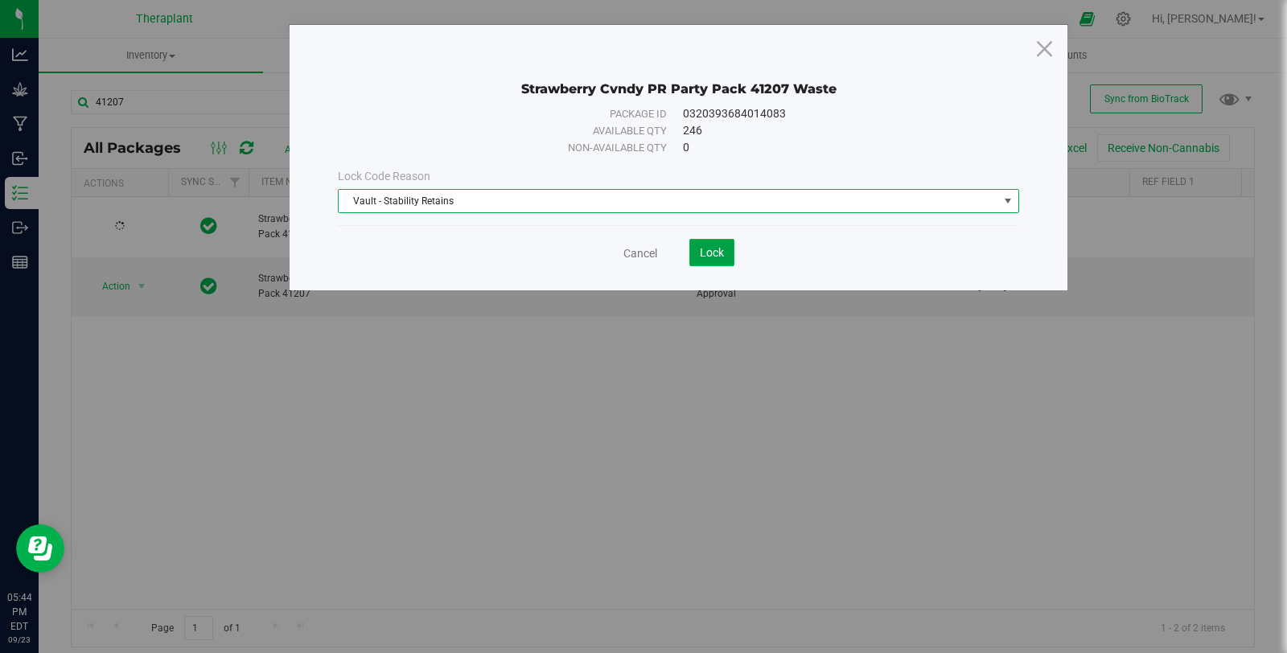
click at [708, 247] on span "Lock" at bounding box center [712, 252] width 24 height 13
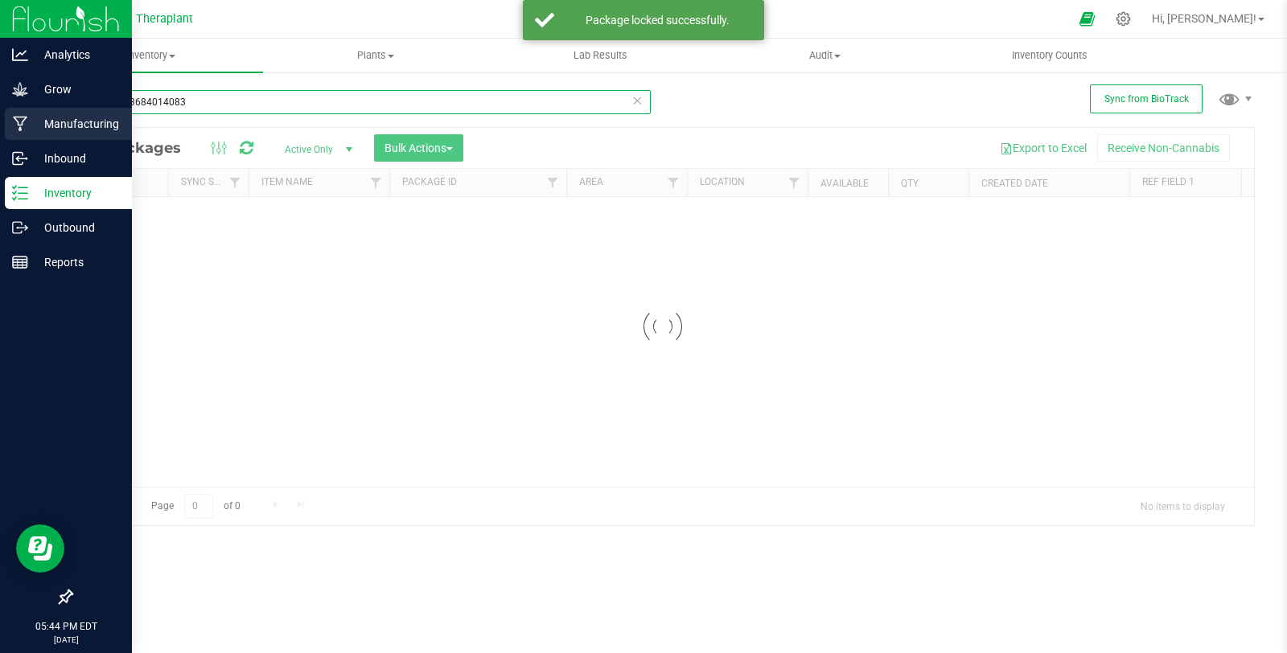
drag, startPoint x: 193, startPoint y: 101, endPoint x: 20, endPoint y: 110, distance: 173.1
click at [20, 110] on div "Analytics Grow Manufacturing Inbound Inventory Outbound Reports 05:44 PM EDT [D…" at bounding box center [643, 326] width 1287 height 653
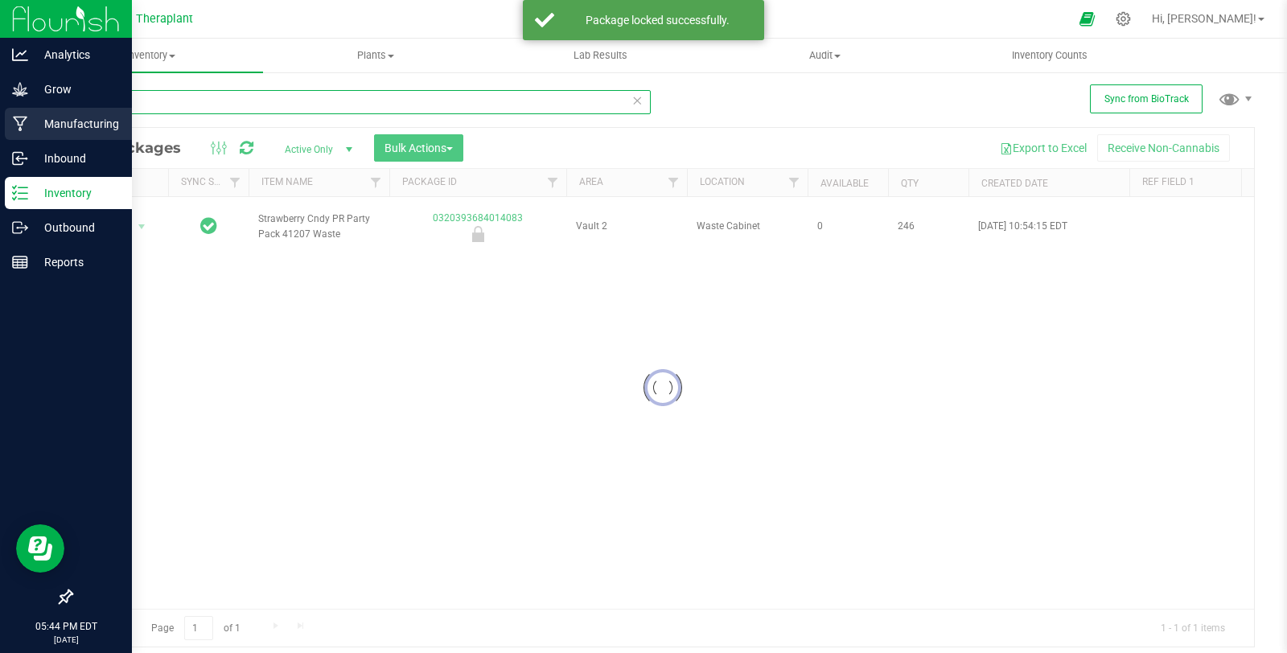
type input "41207"
